Goal: Ask a question

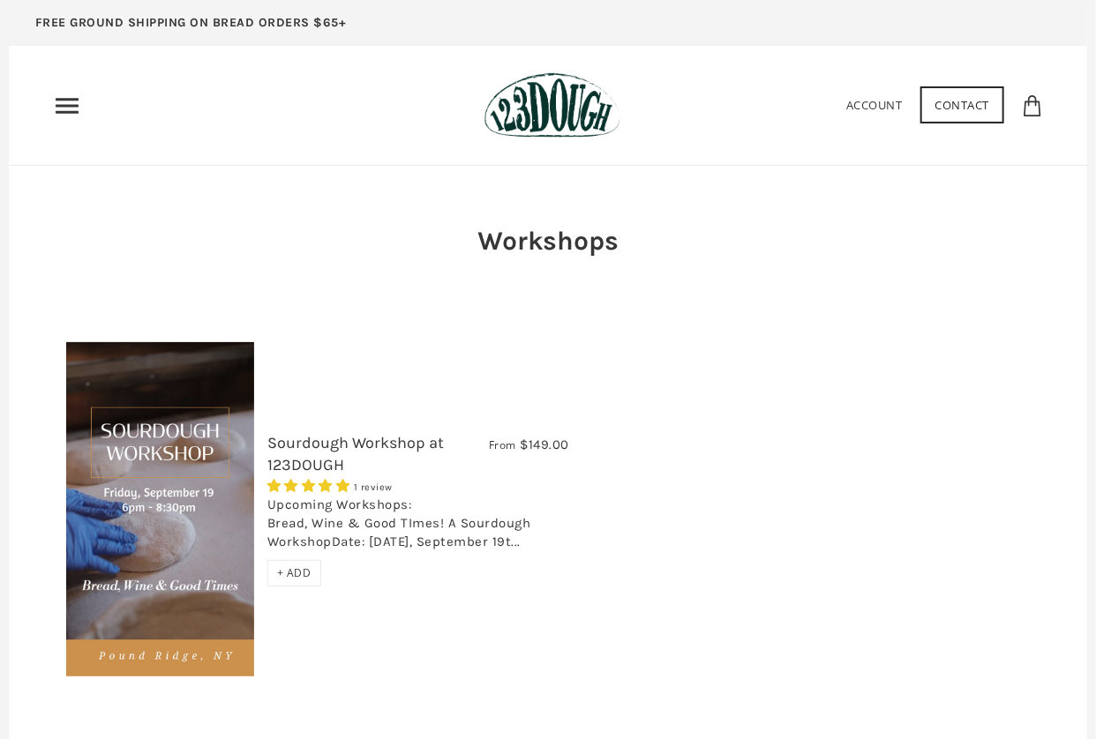
click at [958, 105] on link "Contact" at bounding box center [962, 104] width 85 height 37
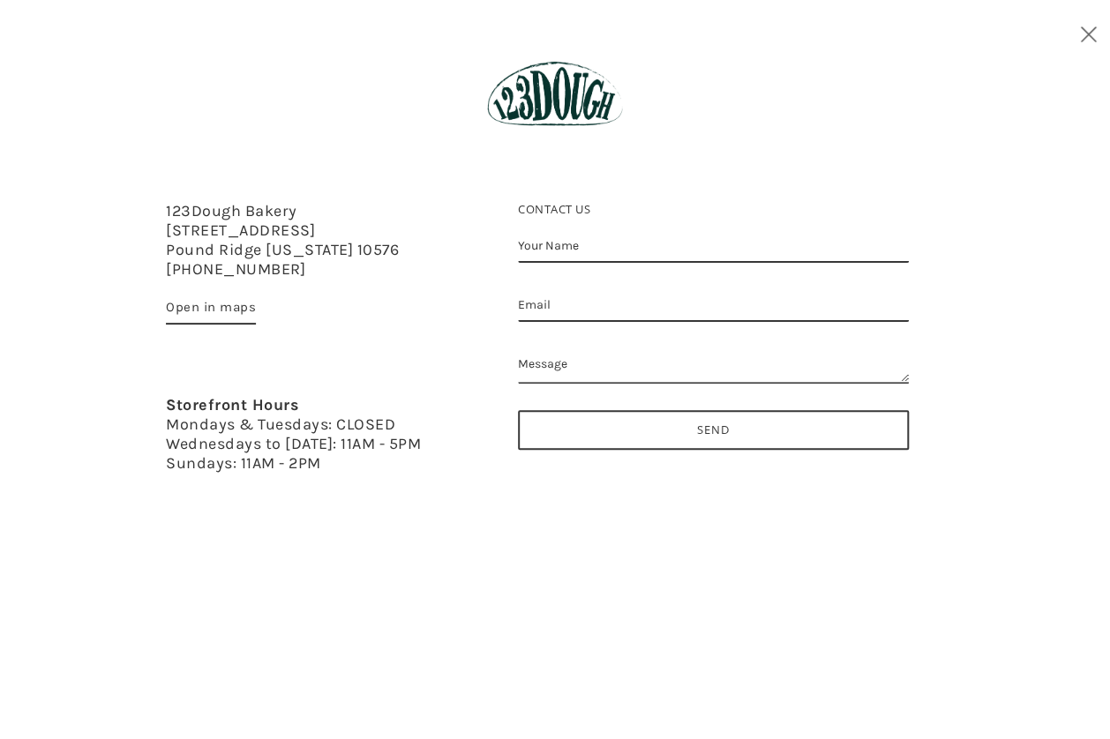
click at [585, 235] on input "Your Name" at bounding box center [713, 246] width 391 height 33
type input "Harrison T Roach"
type input "htroach@gmail.com"
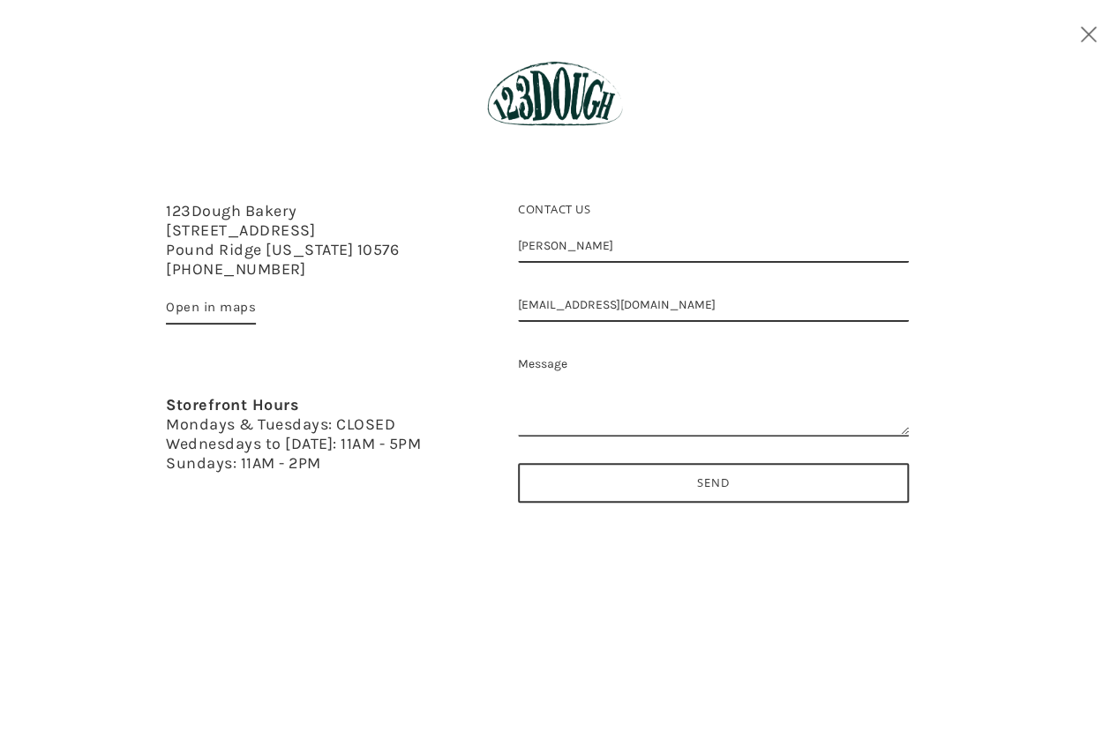
click at [599, 362] on textarea "Message" at bounding box center [713, 392] width 391 height 88
click at [592, 398] on textarea "Message" at bounding box center [713, 392] width 391 height 88
type textarea "Hello. Will there be more workshops schedules this fall?"
click at [741, 488] on input "Send" at bounding box center [713, 483] width 391 height 40
